Goal: Transaction & Acquisition: Purchase product/service

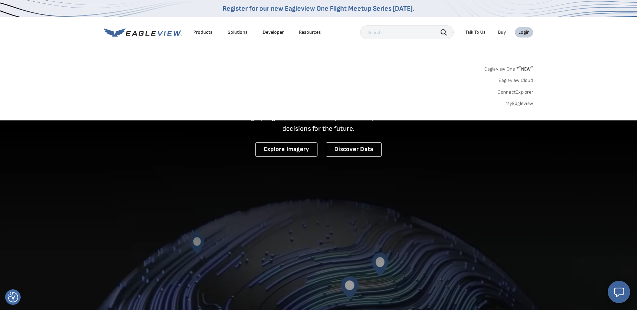
click at [516, 103] on link "MyEagleview" at bounding box center [520, 104] width 28 height 6
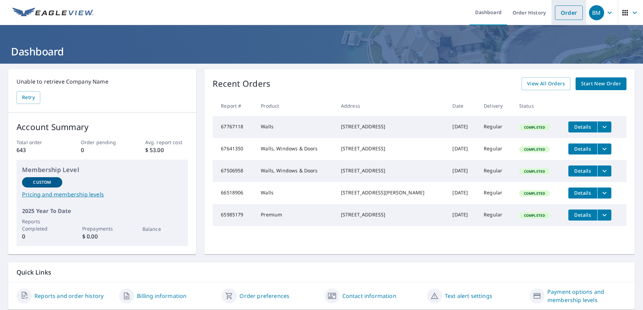
click at [562, 15] on link "Order" at bounding box center [569, 13] width 28 height 14
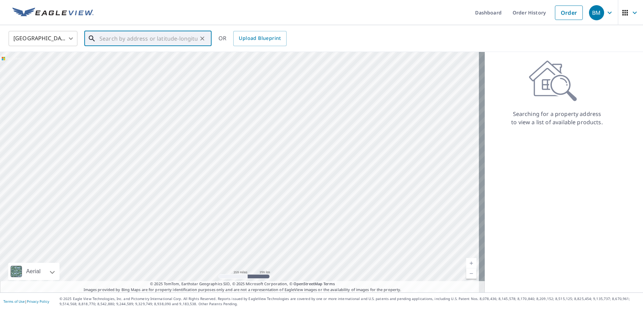
click at [124, 38] on input "text" at bounding box center [148, 38] width 98 height 19
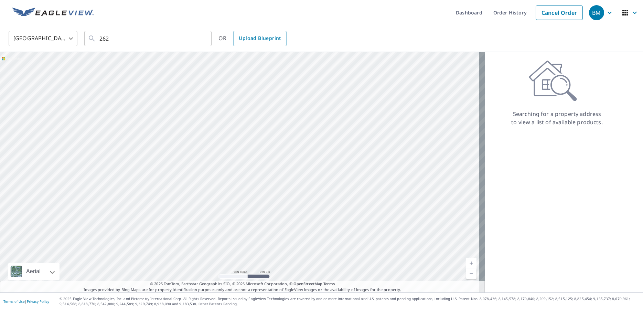
click at [126, 27] on div "United States [GEOGRAPHIC_DATA] ​ 262 ​ OR Upload Blueprint" at bounding box center [321, 38] width 643 height 27
click at [114, 37] on input "262" at bounding box center [148, 38] width 98 height 19
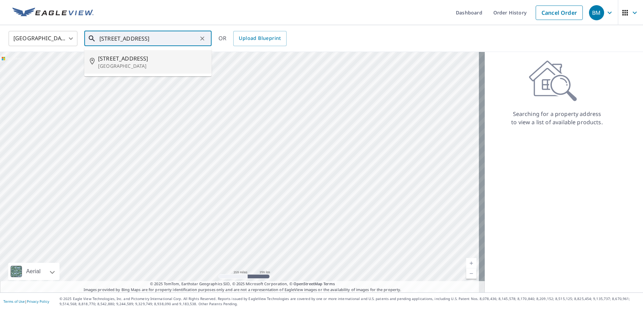
click at [127, 63] on p "[GEOGRAPHIC_DATA]" at bounding box center [152, 66] width 108 height 7
type input "[STREET_ADDRESS]"
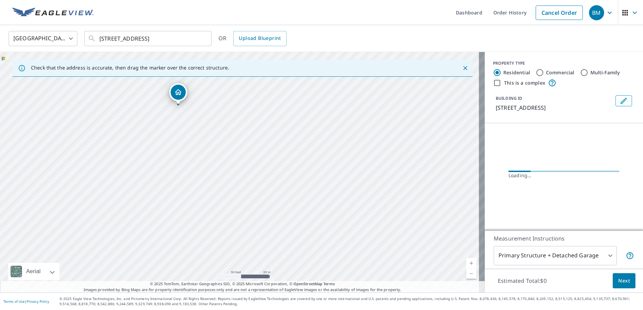
drag, startPoint x: 168, startPoint y: 144, endPoint x: 181, endPoint y: 157, distance: 18.7
click at [181, 157] on div "[STREET_ADDRESS]" at bounding box center [242, 172] width 485 height 241
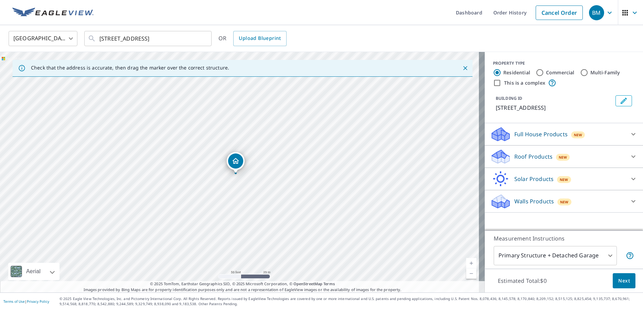
drag, startPoint x: 239, startPoint y: 161, endPoint x: 234, endPoint y: 163, distance: 4.5
click at [234, 163] on div "[STREET_ADDRESS]" at bounding box center [242, 172] width 485 height 241
click at [527, 152] on div "Roof Products New" at bounding box center [557, 157] width 135 height 16
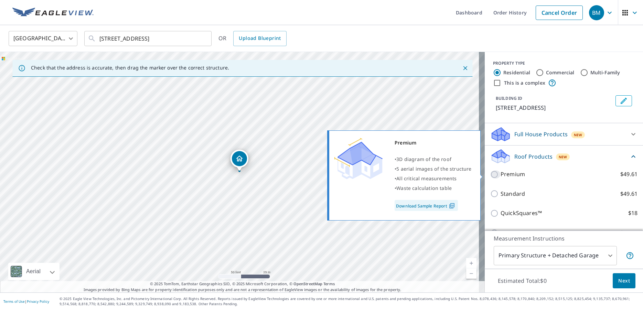
click at [490, 175] on input "Premium $49.61" at bounding box center [495, 174] width 10 height 8
checkbox input "true"
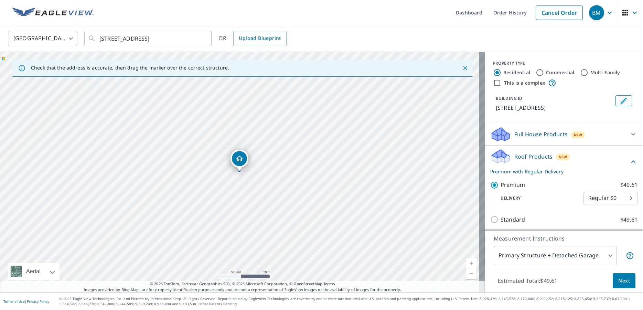
click at [619, 278] on span "Next" at bounding box center [625, 281] width 12 height 9
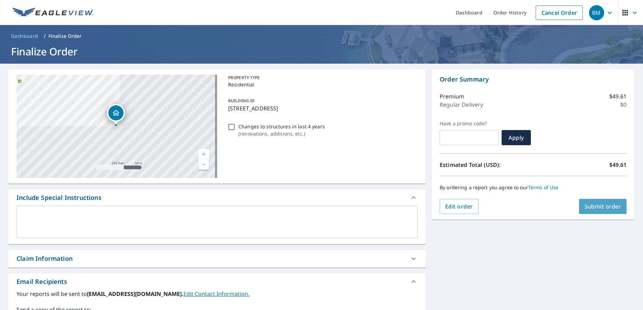
click at [594, 205] on span "Submit order" at bounding box center [603, 207] width 37 height 8
